Goal: Navigation & Orientation: Understand site structure

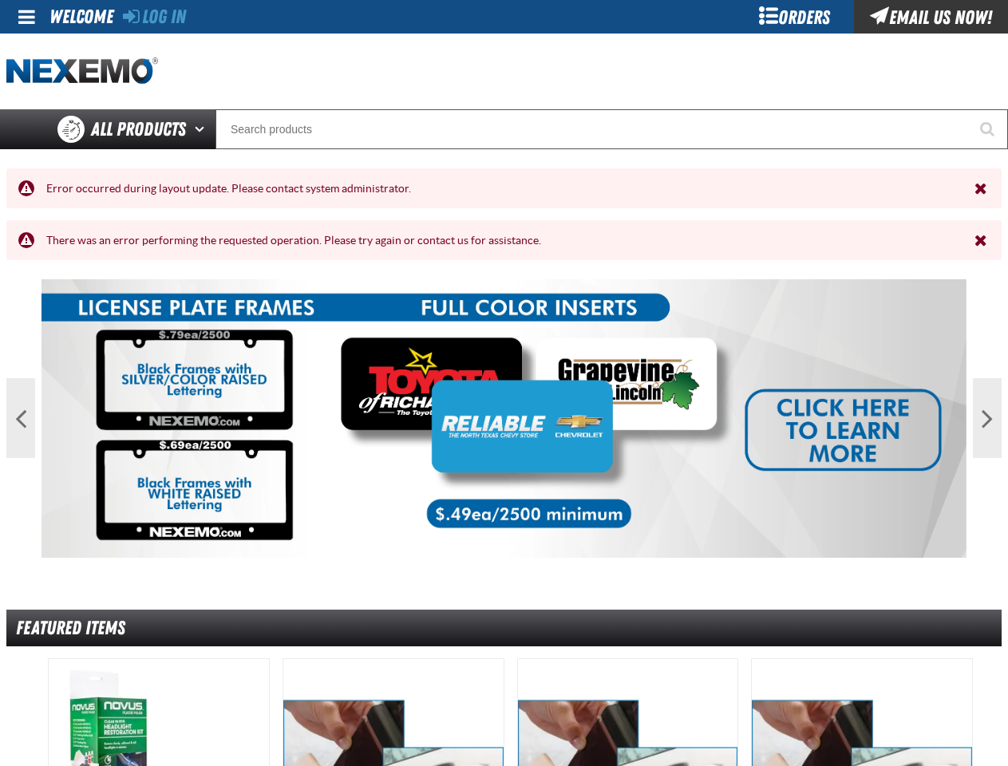
click at [28, 17] on span at bounding box center [26, 16] width 17 height 19
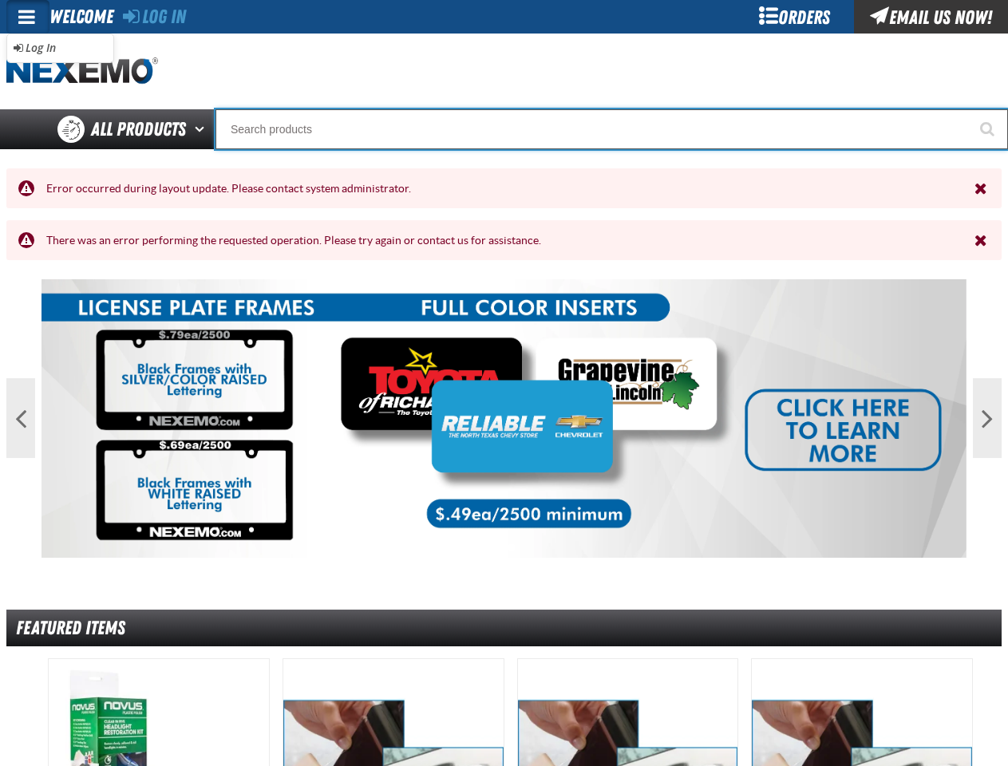
click at [504, 129] on input "Search" at bounding box center [611, 129] width 792 height 40
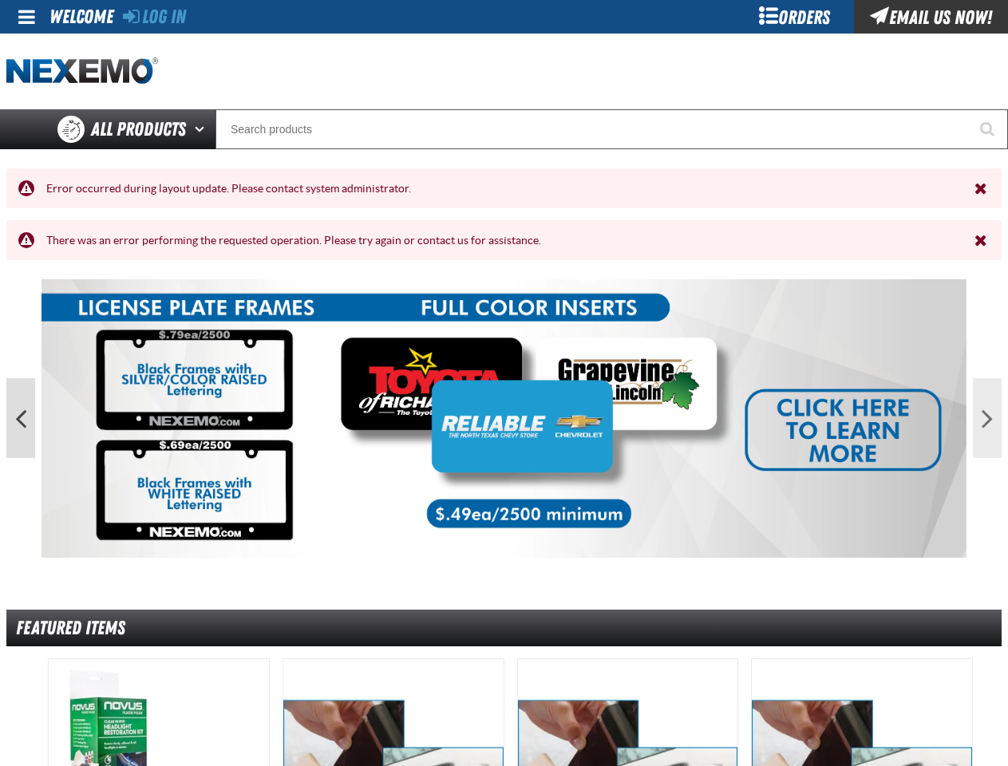
click at [21, 418] on button "Previous" at bounding box center [20, 418] width 29 height 80
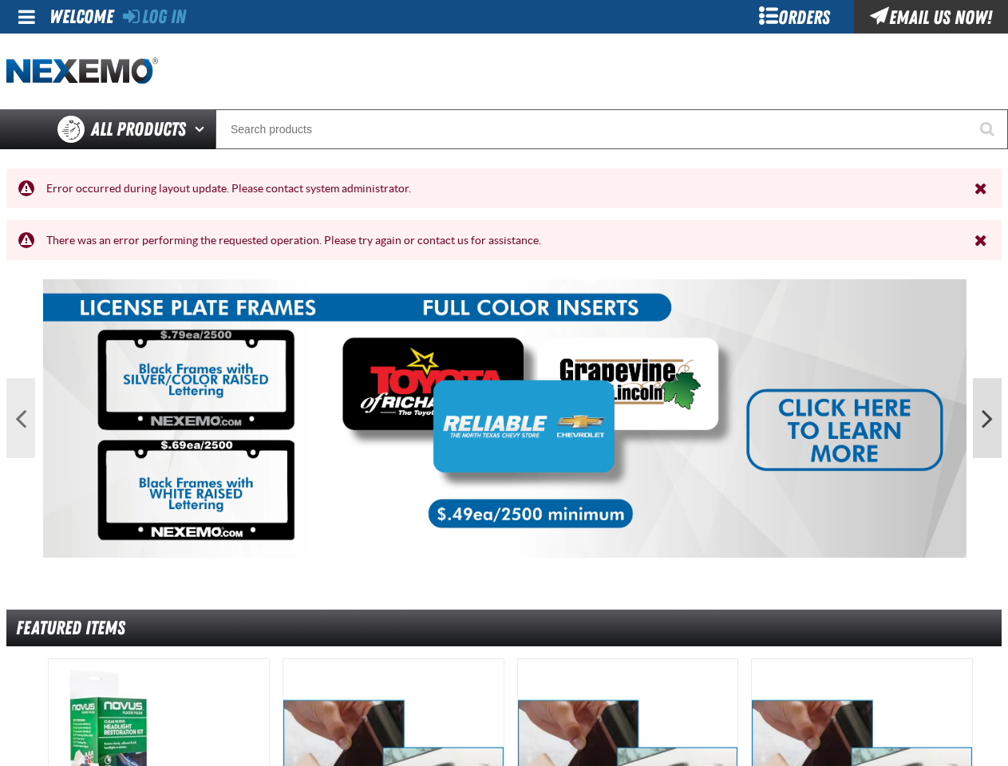
click at [987, 418] on button "Next" at bounding box center [987, 418] width 29 height 80
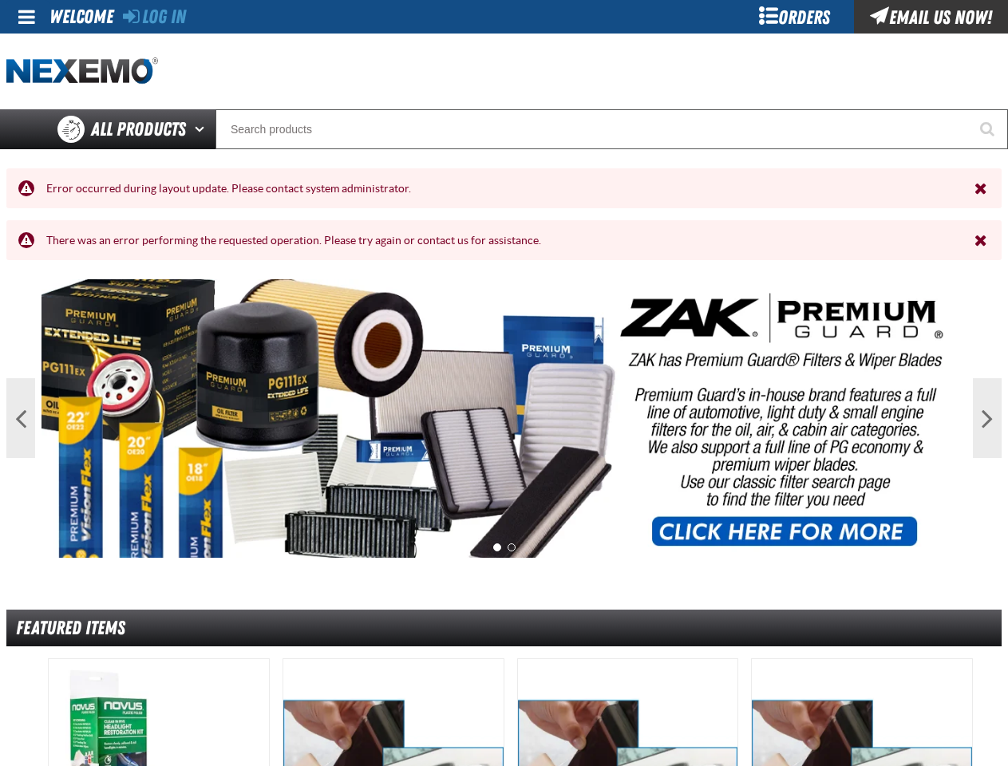
click at [497, 543] on button "1" at bounding box center [497, 547] width 8 height 8
click at [511, 543] on button "2" at bounding box center [511, 547] width 8 height 8
click at [504, 706] on div at bounding box center [393, 769] width 222 height 222
